Goal: Book appointment/travel/reservation

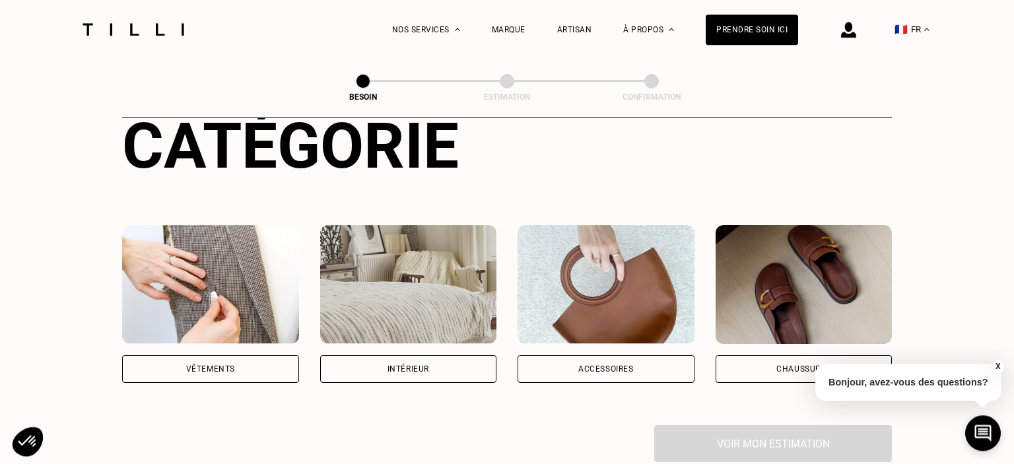
scroll to position [209, 0]
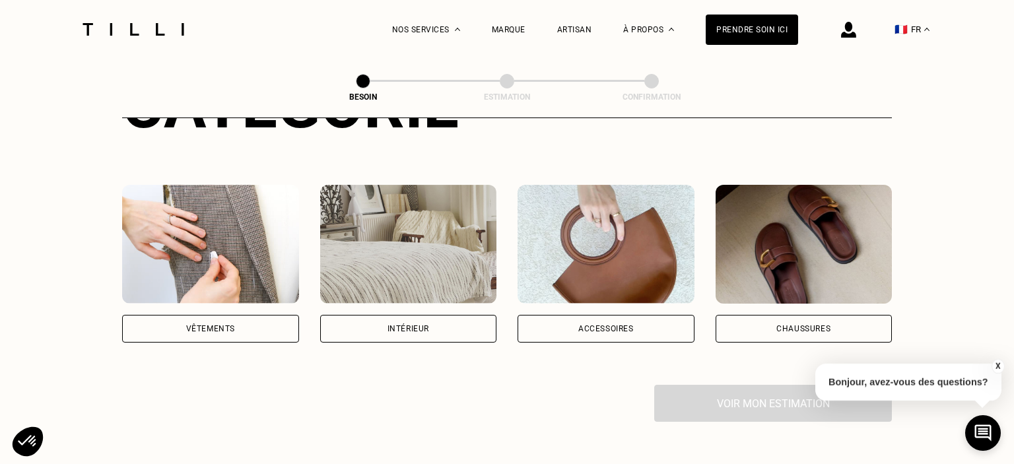
click at [191, 315] on div "Vêtements" at bounding box center [210, 329] width 177 height 28
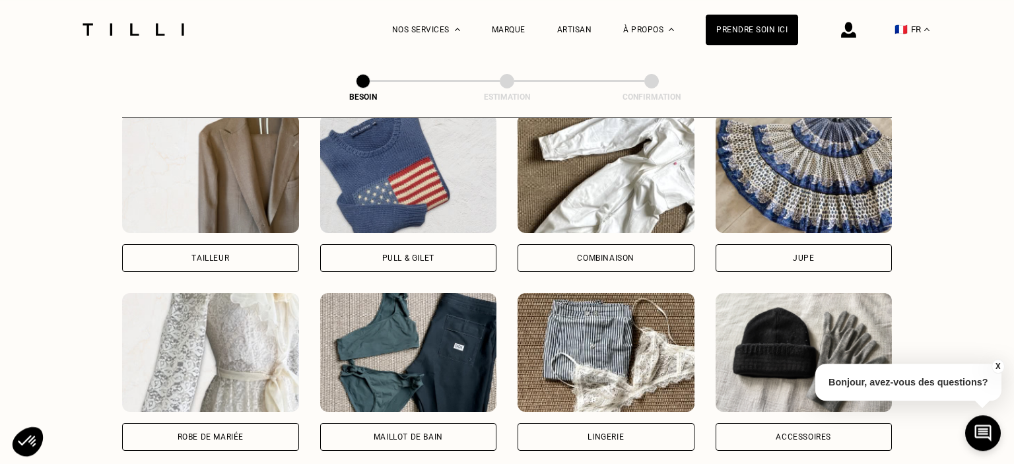
scroll to position [918, 0]
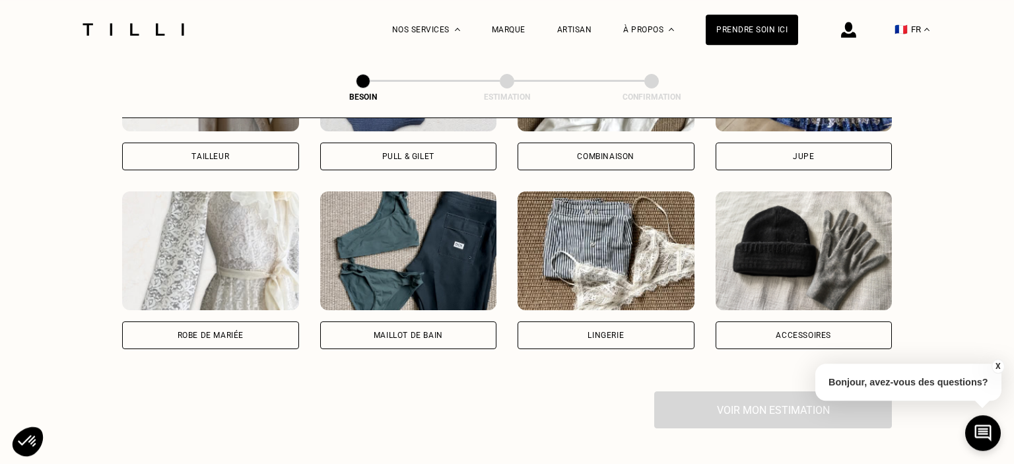
click at [432, 329] on div "Maillot de bain" at bounding box center [408, 335] width 177 height 28
select select "FR"
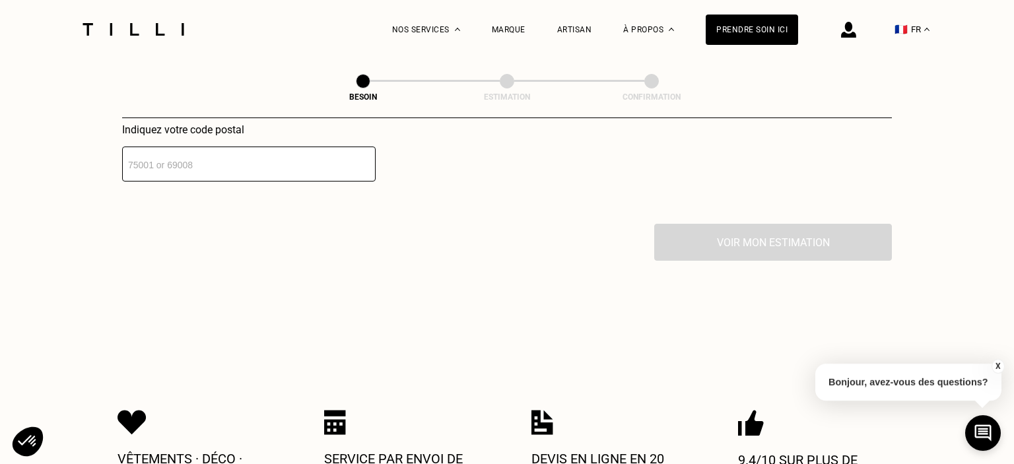
scroll to position [1551, 0]
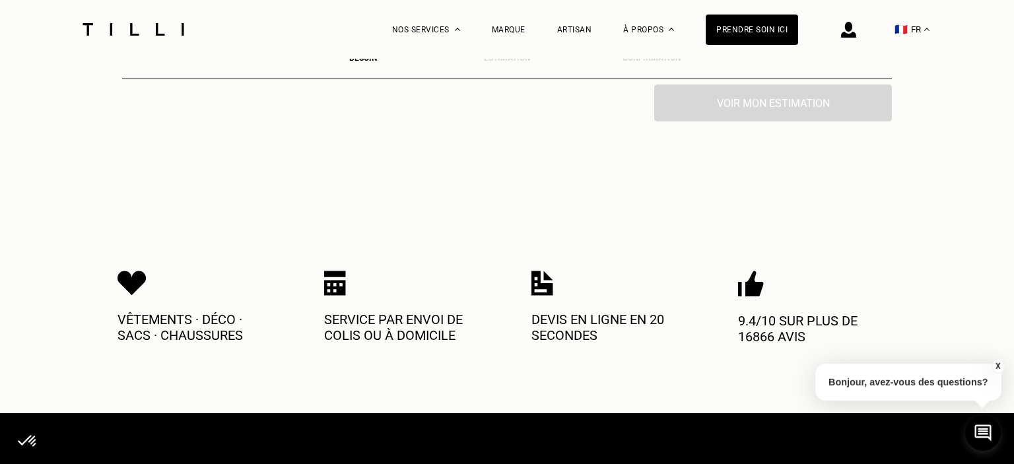
click at [335, 271] on img at bounding box center [335, 283] width 22 height 25
click at [336, 271] on img at bounding box center [335, 283] width 22 height 25
click at [337, 271] on img at bounding box center [335, 283] width 22 height 25
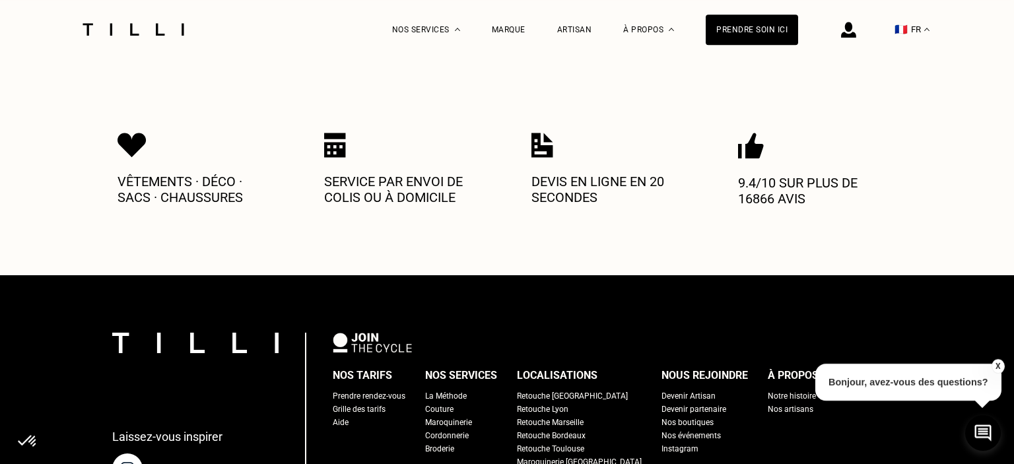
scroll to position [1760, 0]
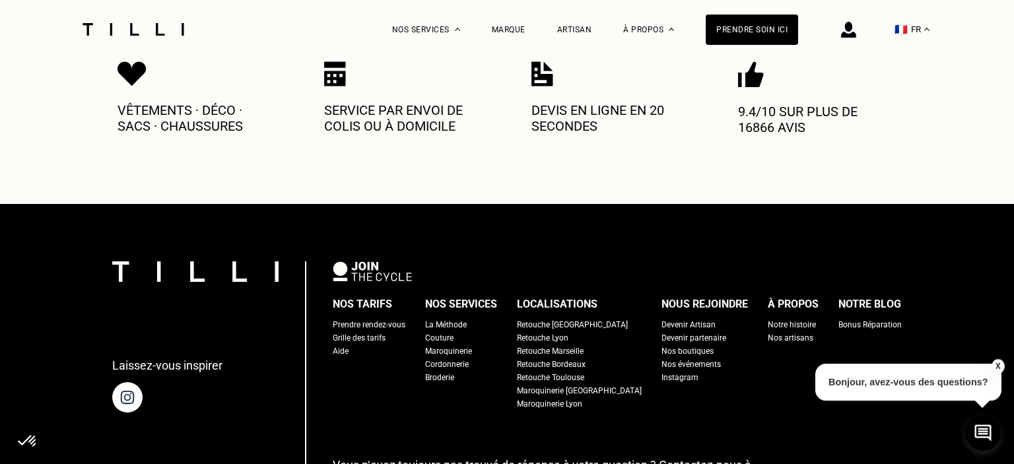
click at [385, 331] on div "Grille des tarifs" at bounding box center [359, 337] width 53 height 13
select select "FR"
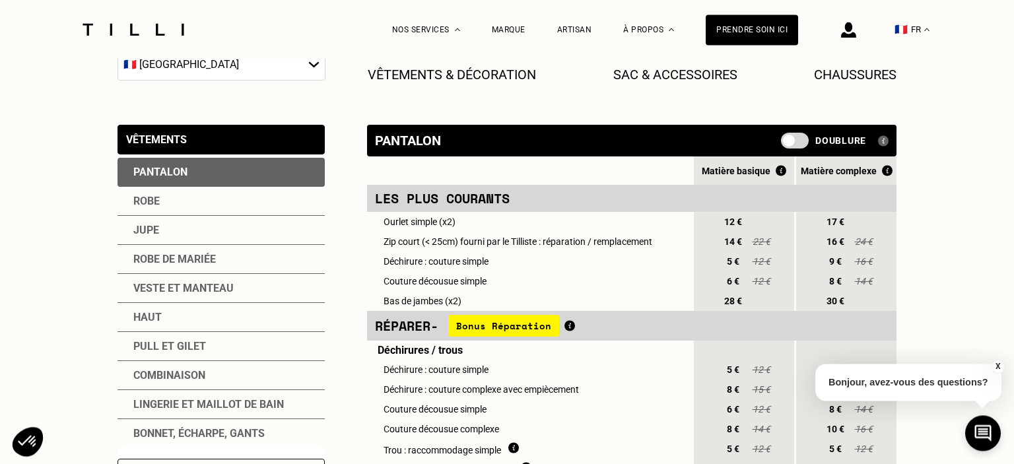
scroll to position [279, 0]
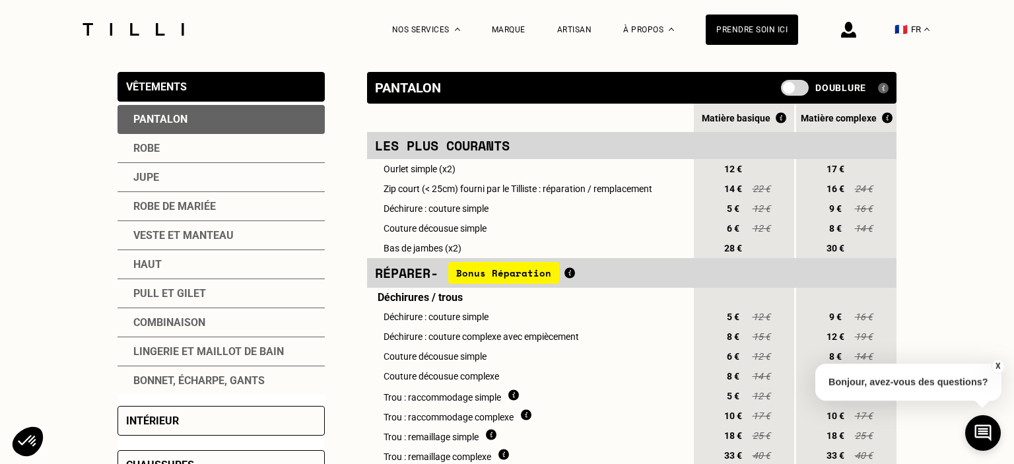
click at [197, 352] on div "Lingerie et maillot de bain" at bounding box center [220, 351] width 207 height 29
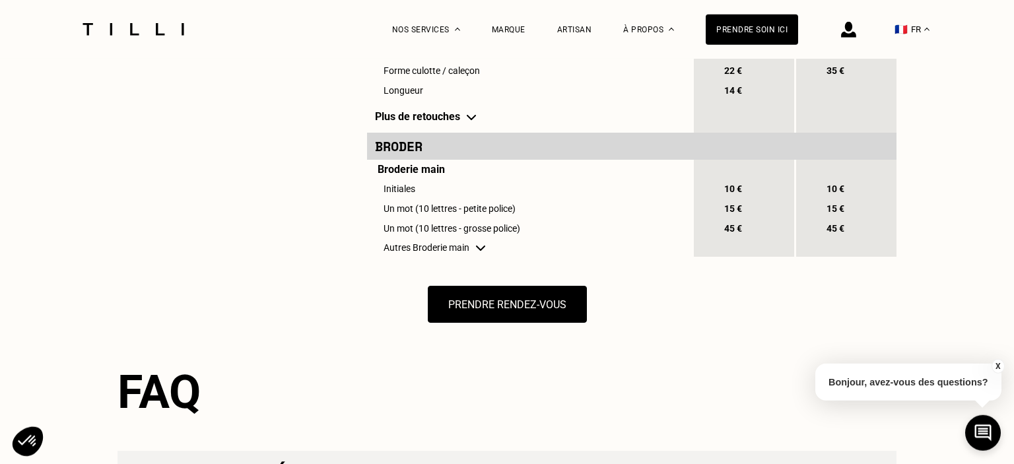
scroll to position [1185, 0]
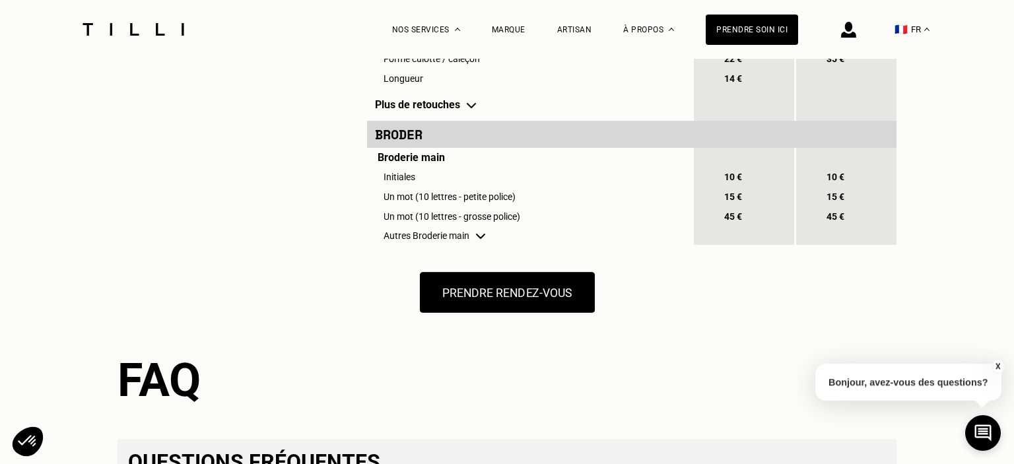
click at [527, 313] on button "Prendre rendez-vous" at bounding box center [506, 292] width 175 height 41
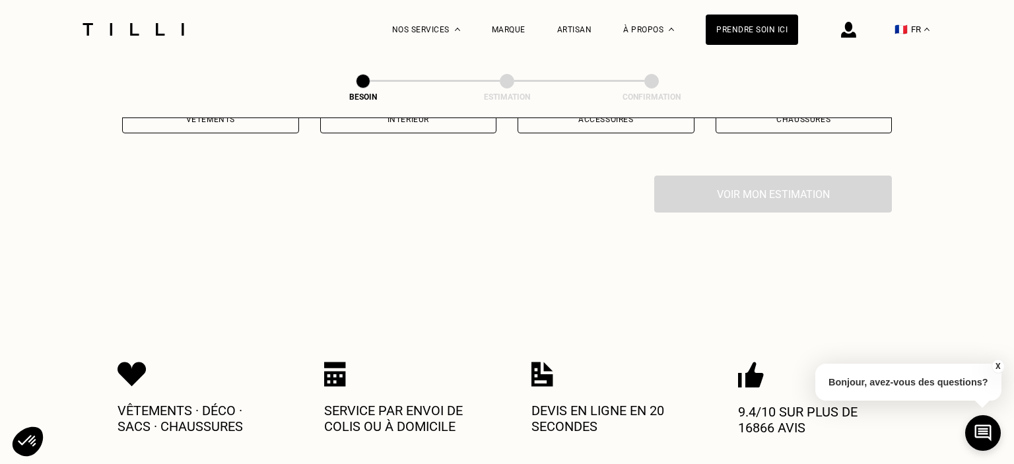
scroll to position [209, 0]
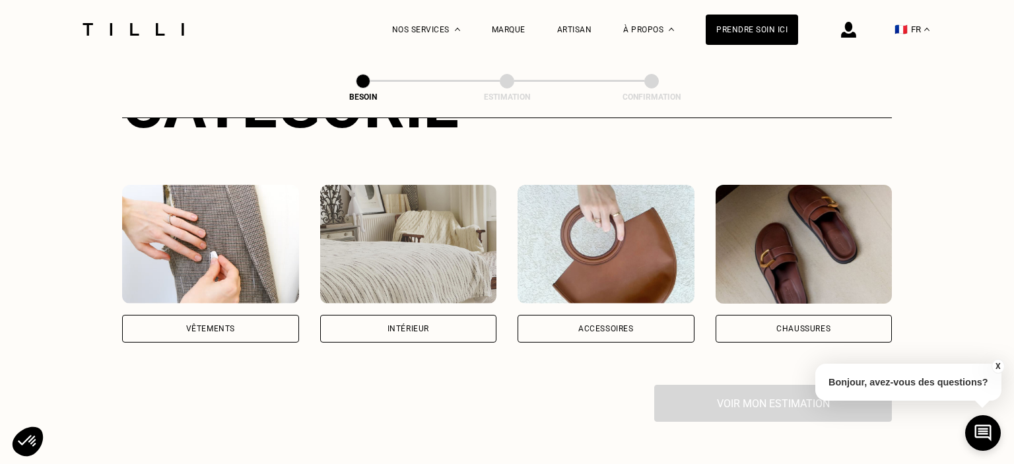
click at [195, 325] on div "Vêtements" at bounding box center [210, 329] width 49 height 8
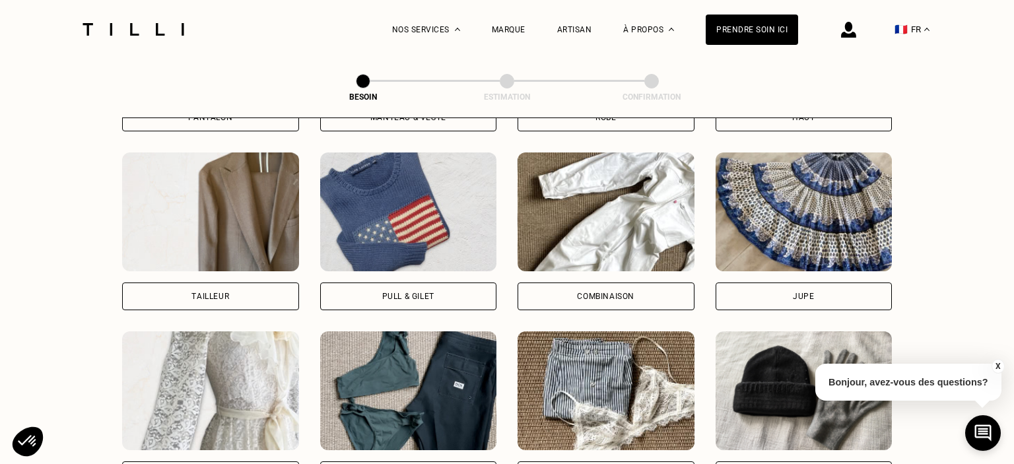
scroll to position [839, 0]
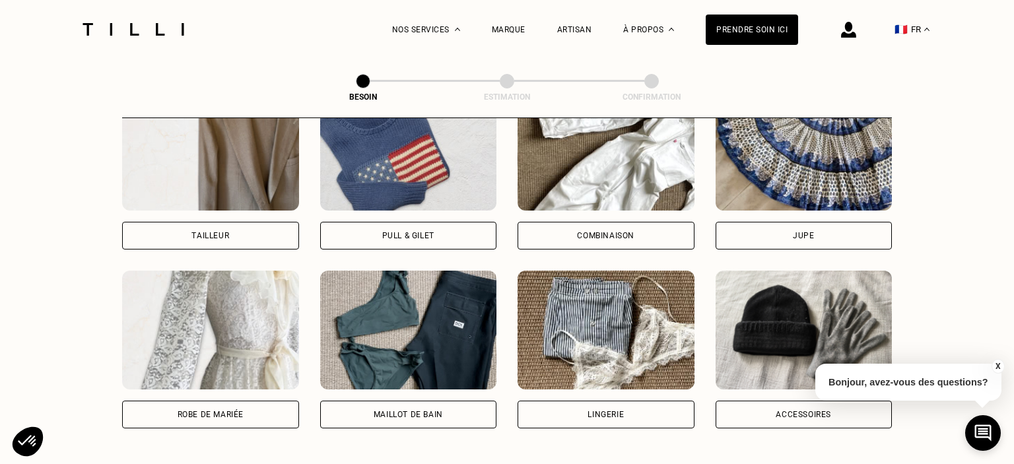
click at [426, 411] on div "Maillot de bain" at bounding box center [408, 415] width 69 height 8
select select "FR"
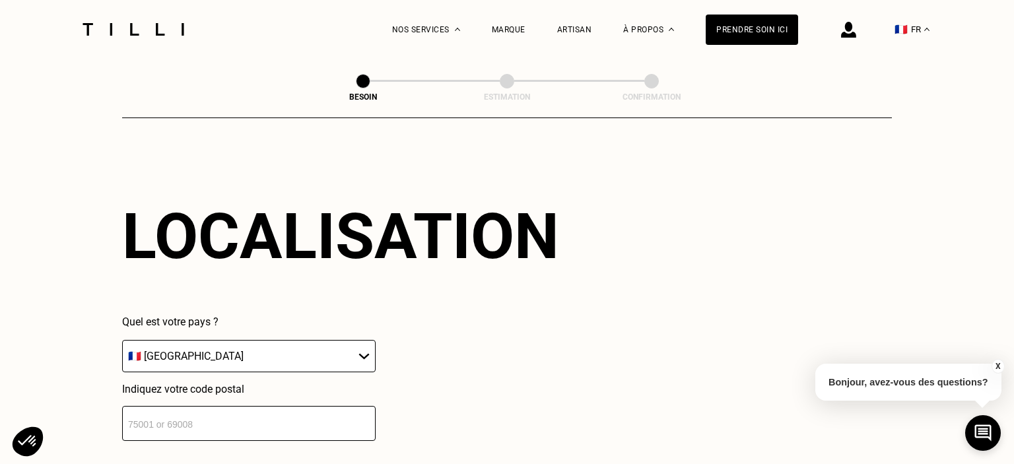
scroll to position [1147, 0]
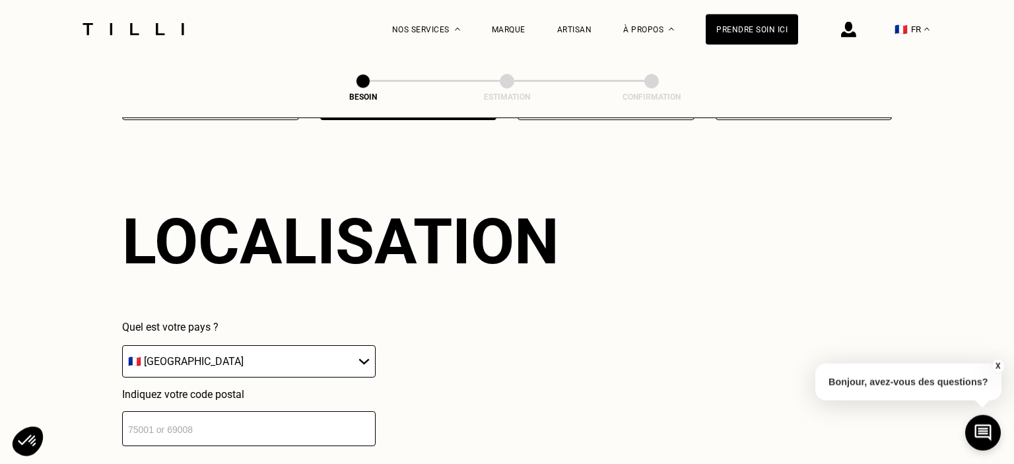
click at [205, 414] on input "number" at bounding box center [248, 428] width 253 height 35
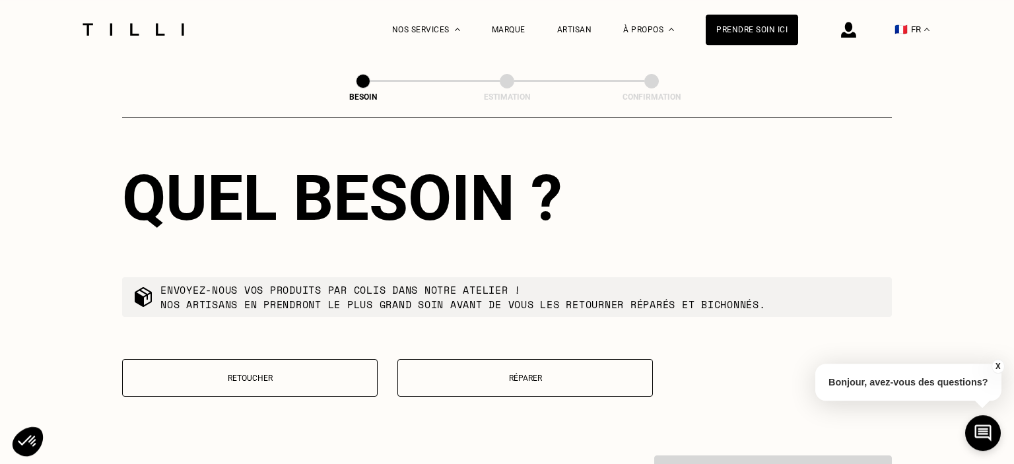
scroll to position [1546, 0]
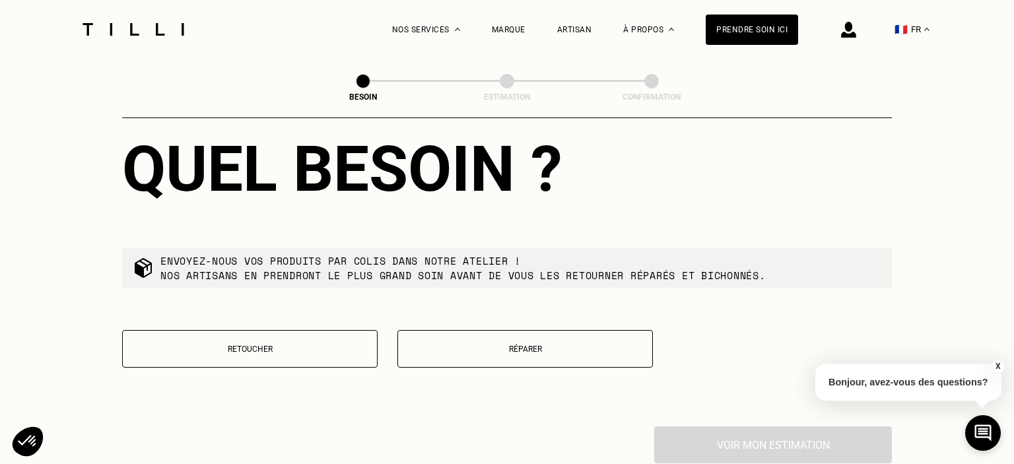
type input "41110"
click at [519, 347] on button "Réparer" at bounding box center [524, 349] width 255 height 38
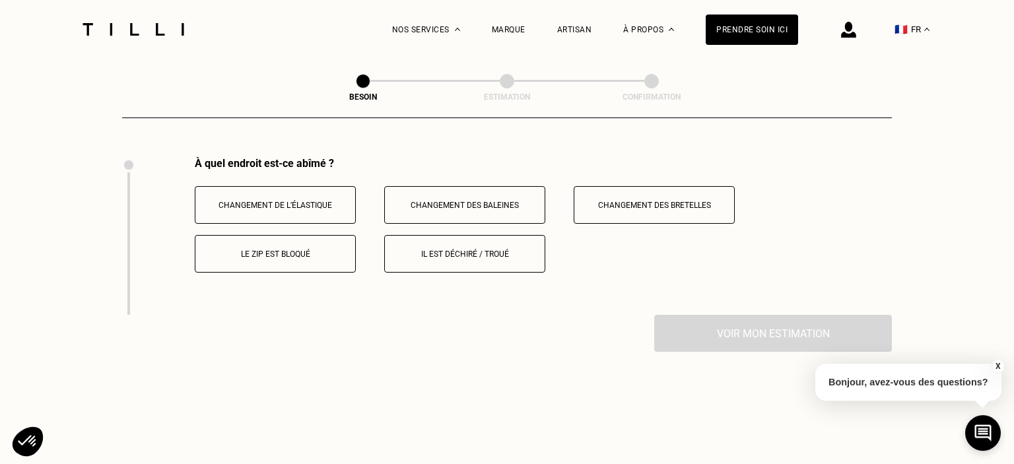
scroll to position [1816, 0]
click at [282, 200] on p "Changement de l’élastique" at bounding box center [275, 204] width 147 height 9
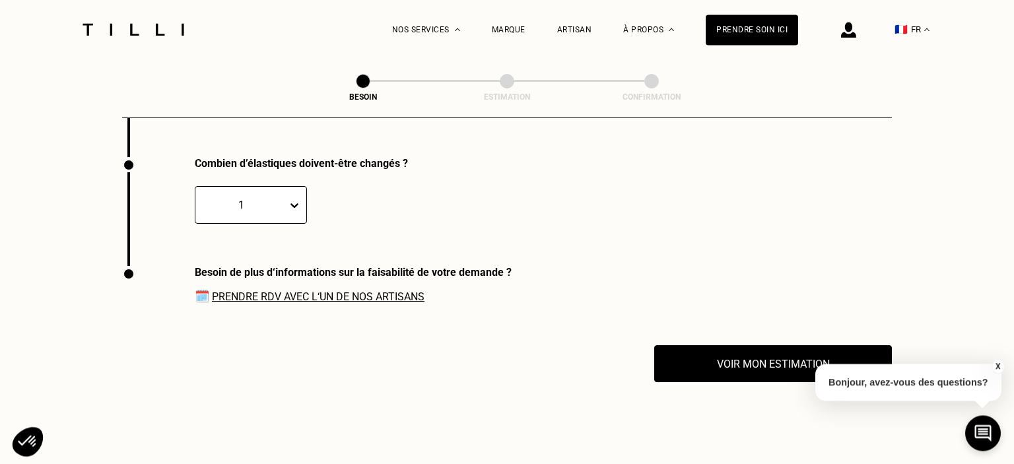
scroll to position [1973, 0]
click at [295, 205] on div at bounding box center [297, 205] width 18 height 24
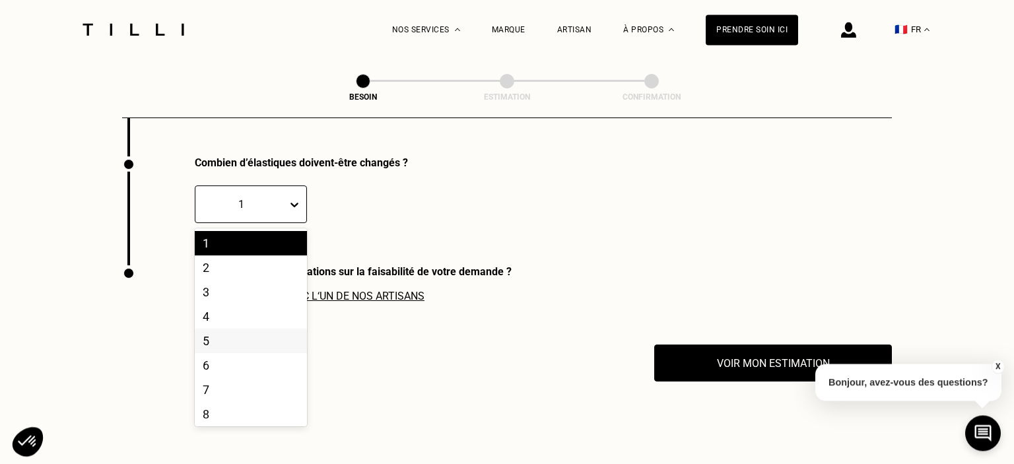
click at [203, 341] on div "5" at bounding box center [251, 341] width 112 height 24
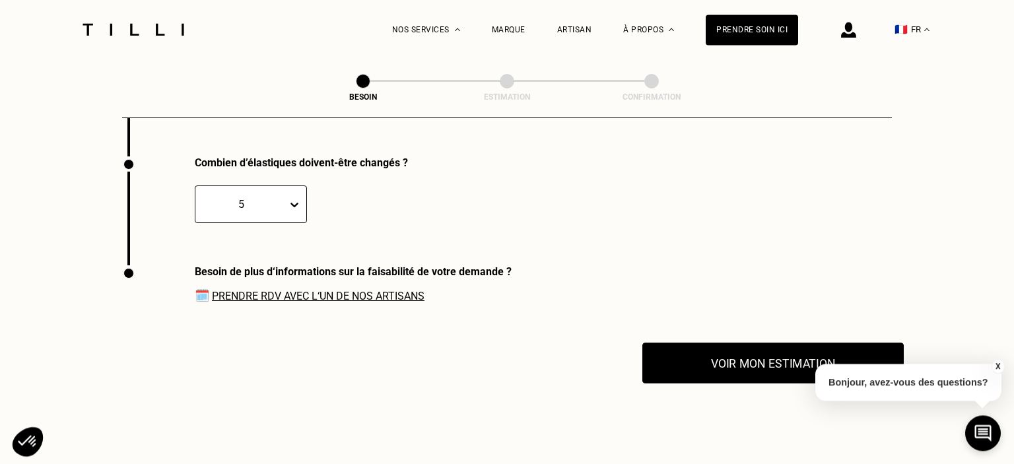
click at [775, 363] on button "Voir mon estimation" at bounding box center [772, 363] width 261 height 41
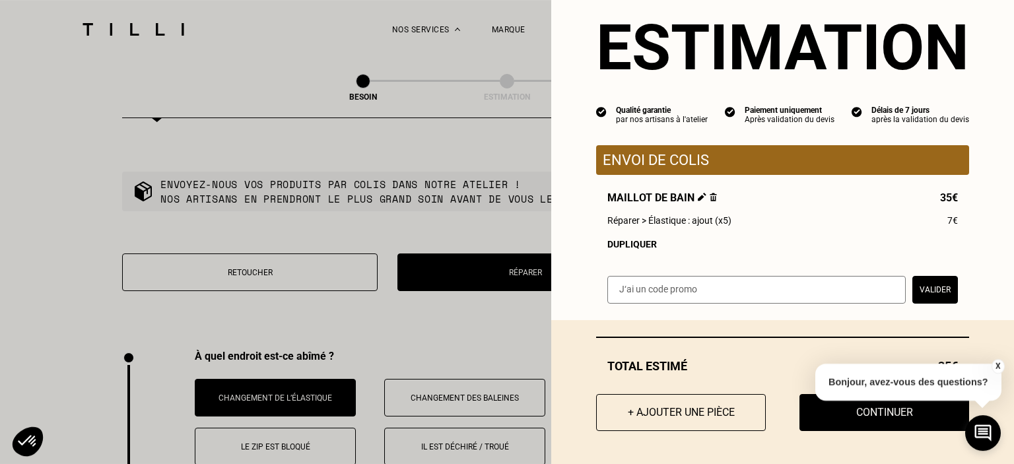
scroll to position [1625, 0]
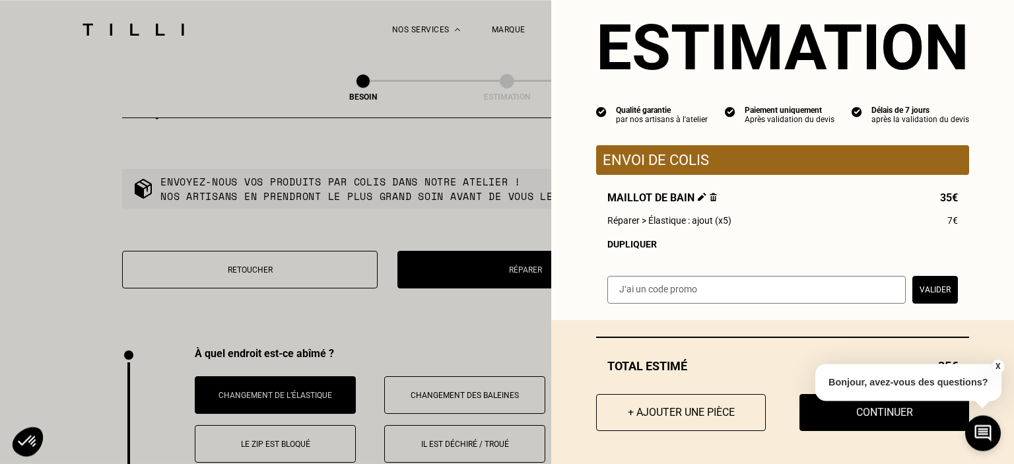
click at [870, 423] on button "Continuer" at bounding box center [884, 412] width 170 height 37
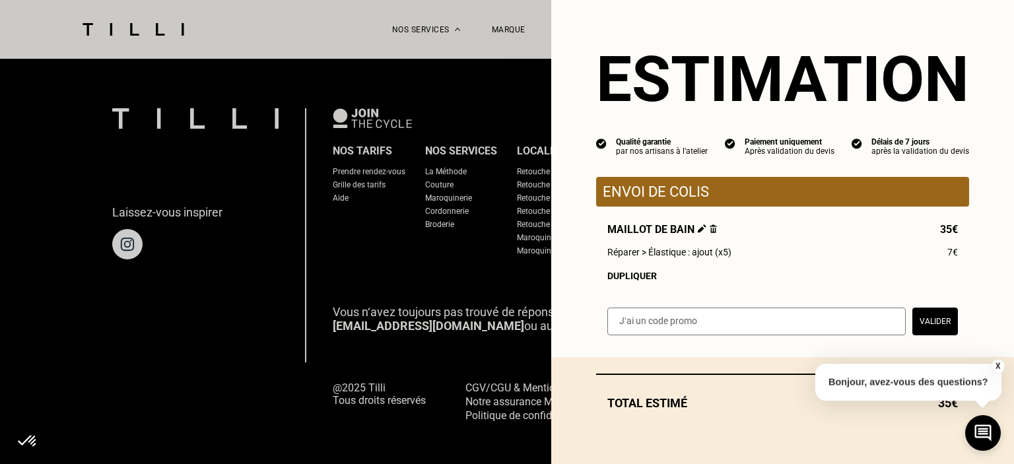
scroll to position [0, 0]
select select "FR"
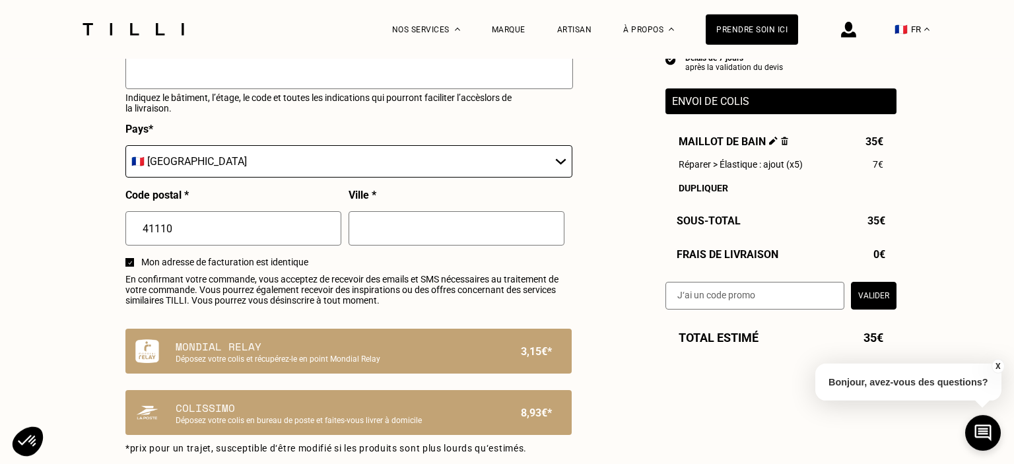
scroll to position [697, 0]
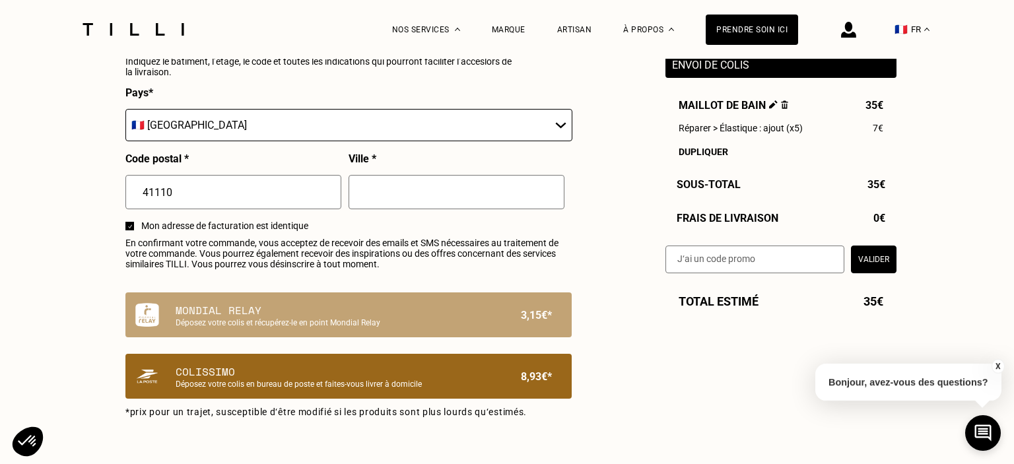
click at [258, 389] on p "Déposez votre colis en bureau de poste et faites-vous livrer à domicile" at bounding box center [326, 383] width 301 height 9
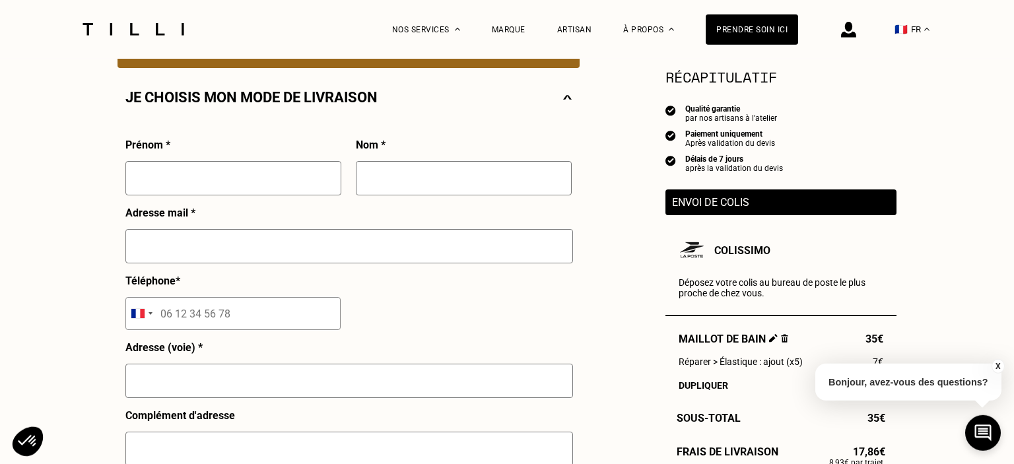
scroll to position [279, 0]
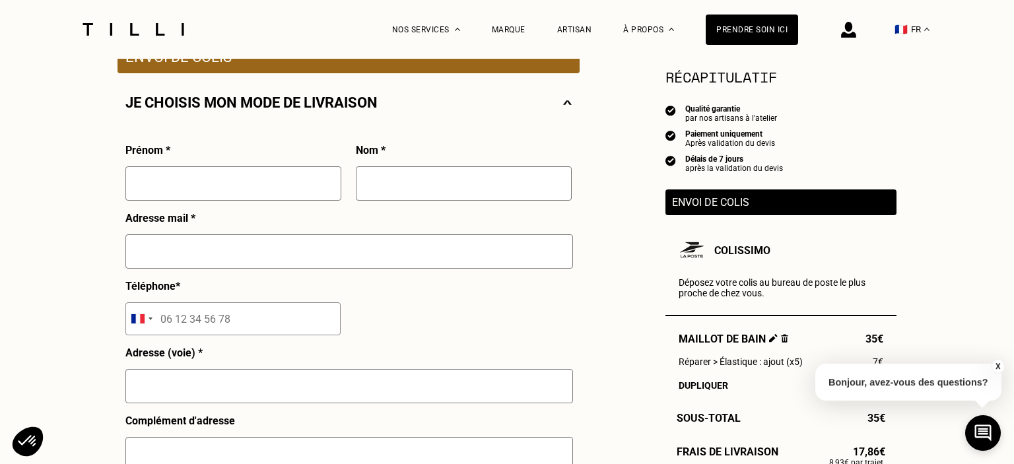
click at [178, 191] on input "text" at bounding box center [233, 183] width 216 height 34
type input "[PERSON_NAME]"
type input "POULLAIN"
click at [172, 235] on div "Adresse mail *" at bounding box center [348, 246] width 447 height 68
click at [161, 259] on input "text" at bounding box center [348, 251] width 447 height 34
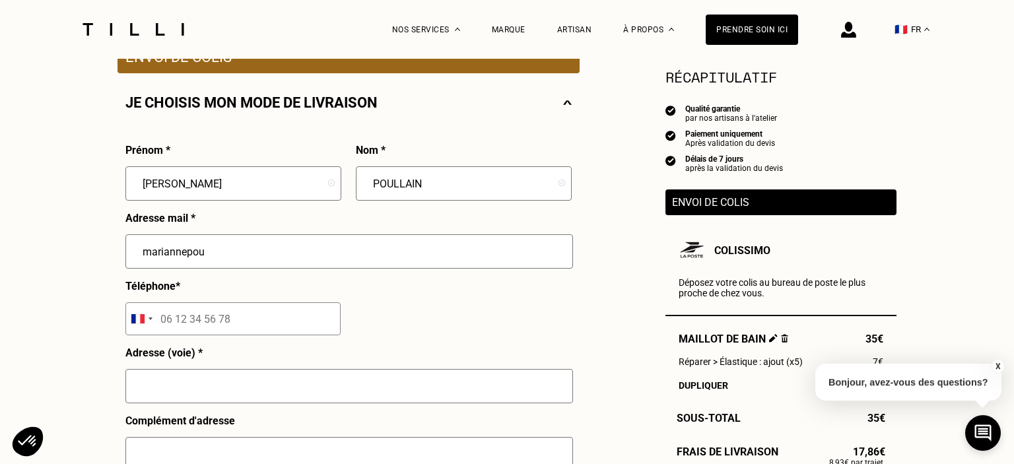
type input "mariannepou"
type input "Poullain"
type input "[PERSON_NAME]"
type input "[EMAIL_ADDRESS][DOMAIN_NAME]"
type input "[STREET_ADDRESS]"
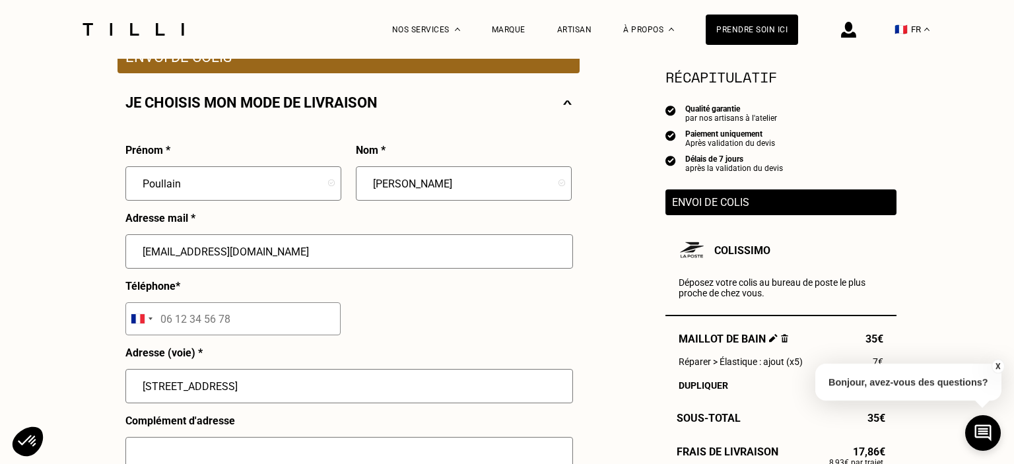
type input "Pouillé"
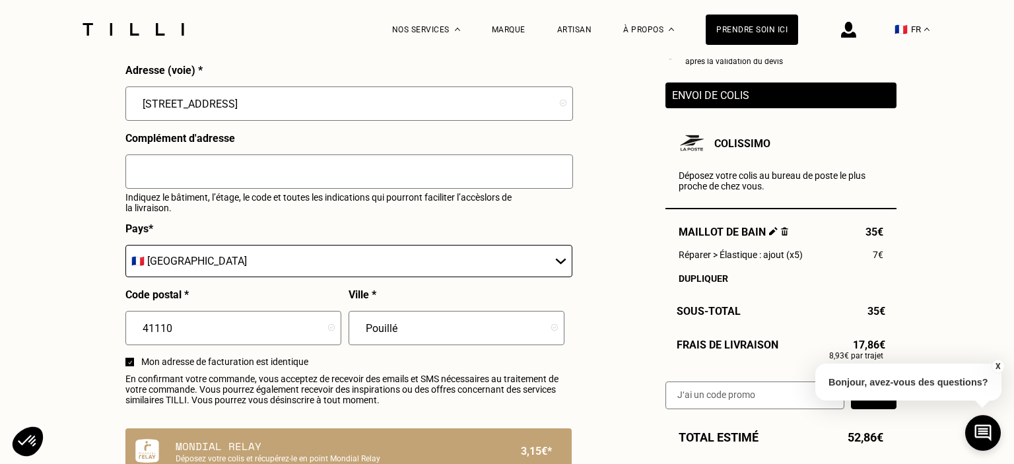
scroll to position [627, 0]
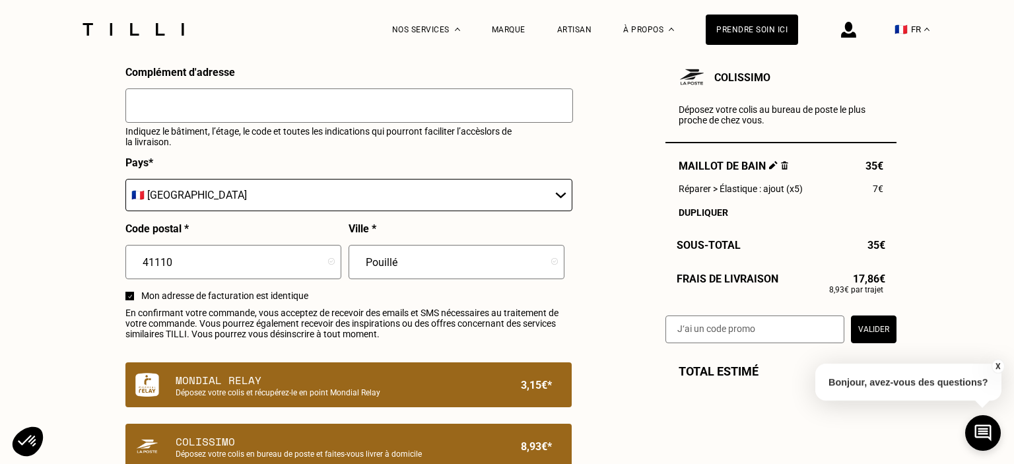
click at [264, 395] on p "Déposez votre colis et récupérez-le en point Mondial Relay" at bounding box center [326, 392] width 301 height 9
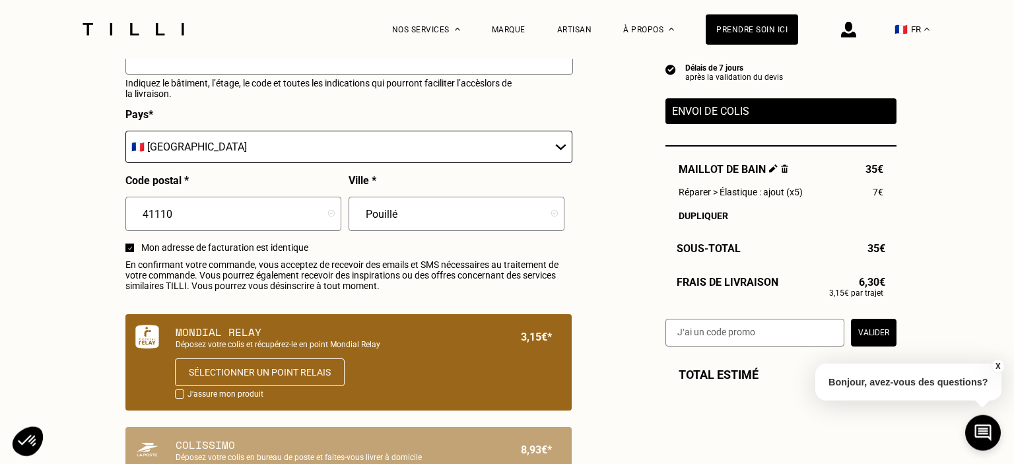
scroll to position [697, 0]
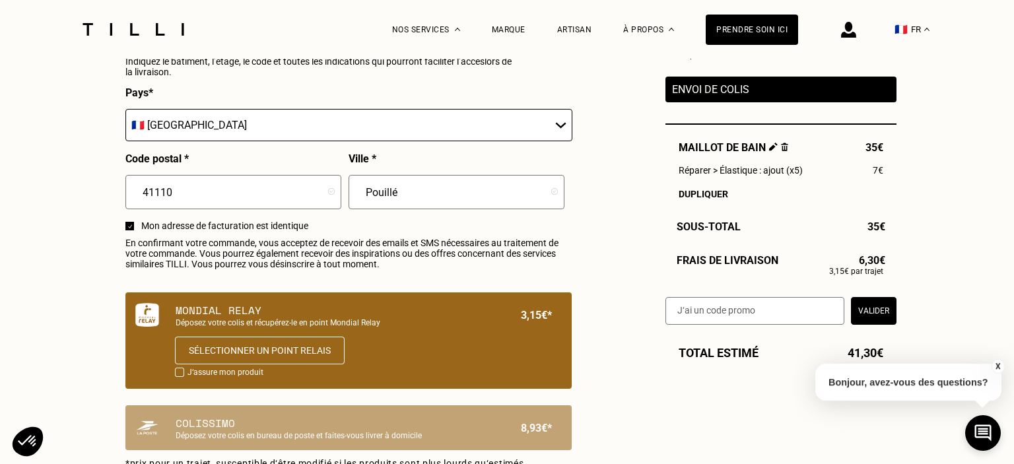
click at [724, 96] on p "Envoi de colis" at bounding box center [781, 89] width 218 height 13
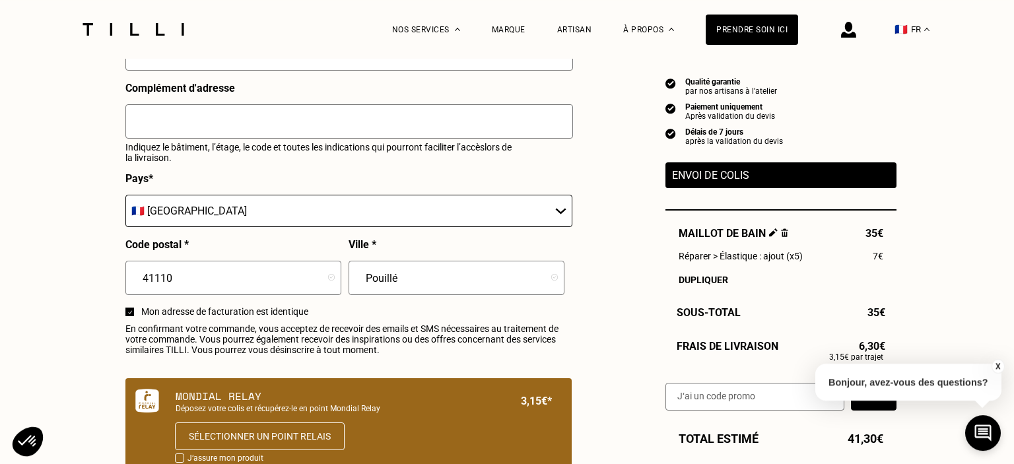
scroll to position [488, 0]
